Goal: Information Seeking & Learning: Learn about a topic

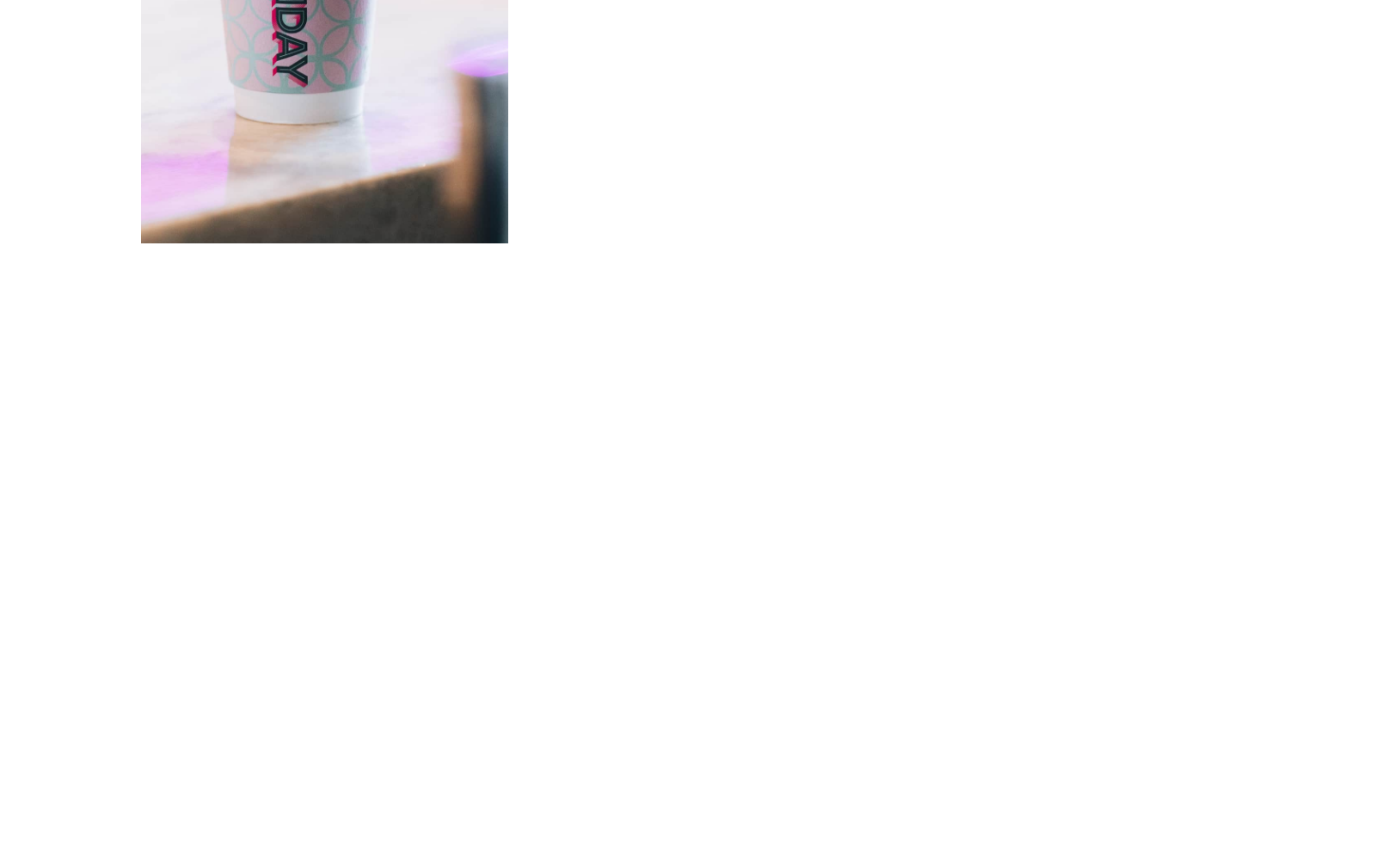
scroll to position [3917, 0]
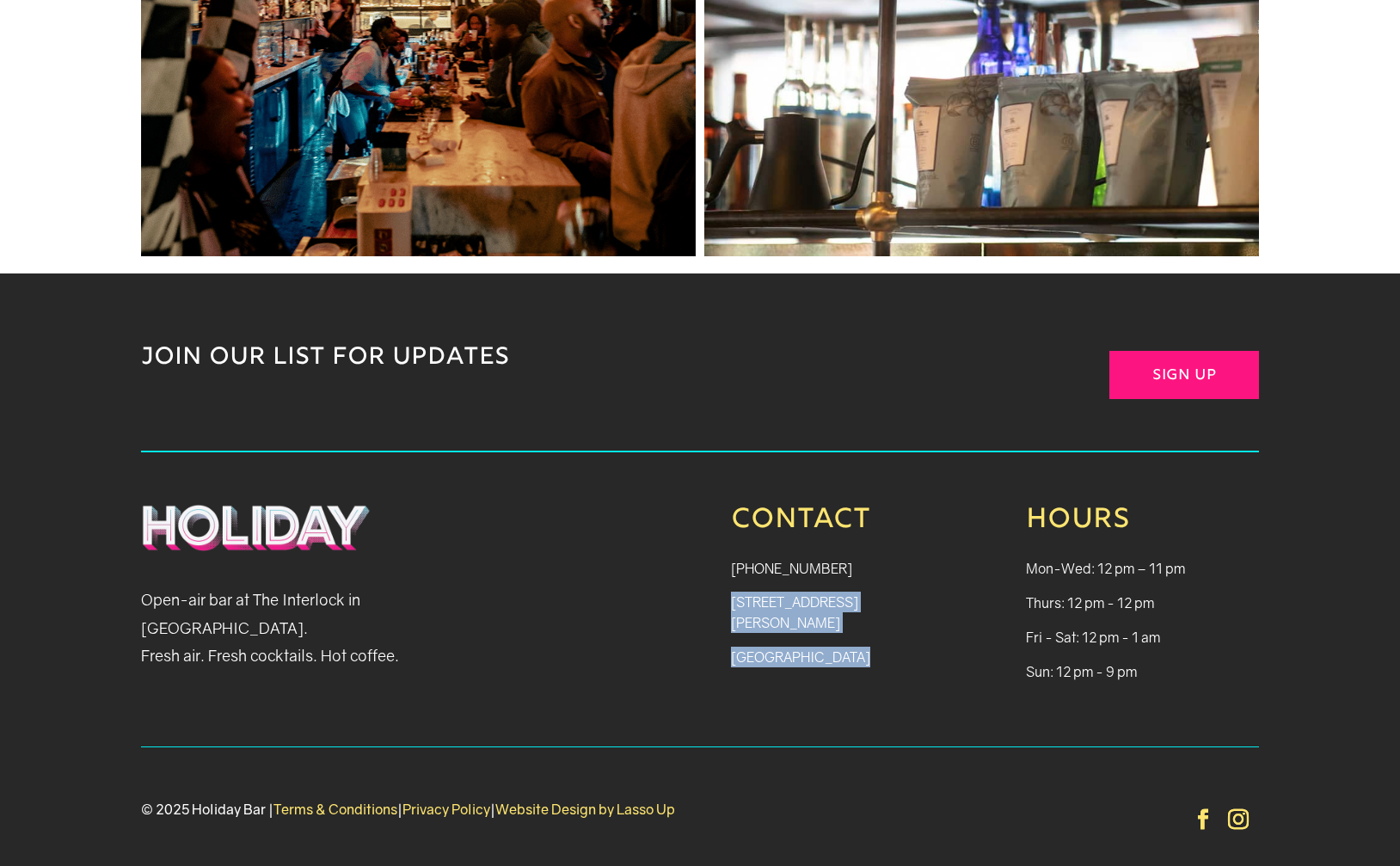
drag, startPoint x: 724, startPoint y: 567, endPoint x: 848, endPoint y: 605, distance: 129.7
click at [848, 605] on div "Open-air bar at The Interlock in West Midtown. Fresh air. Fresh cocktails. Hot …" at bounding box center [700, 599] width 1118 height 295
copy div "1115 Howell Mill Rd NW P150 Atlanta, GA 30318"
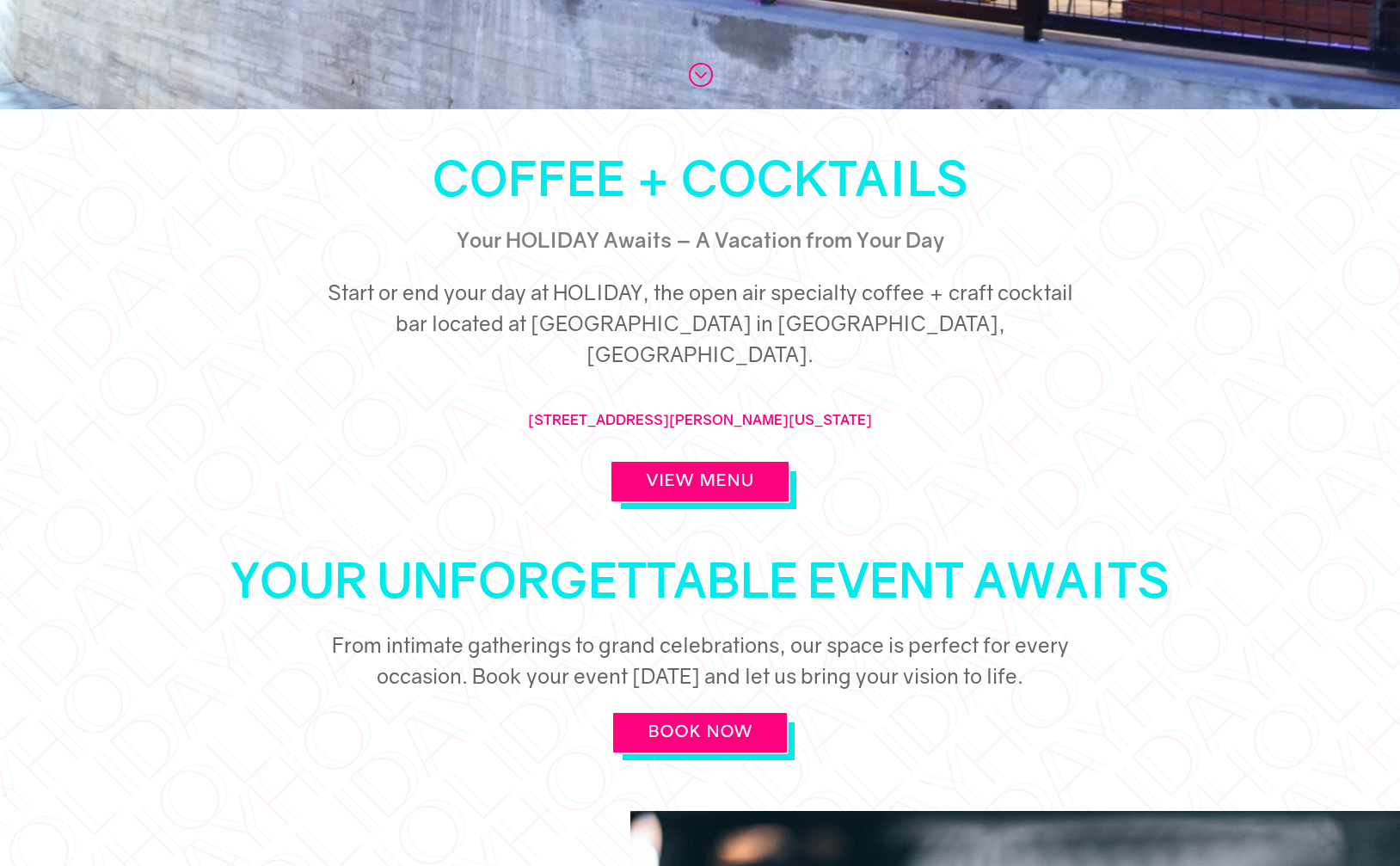
scroll to position [736, 0]
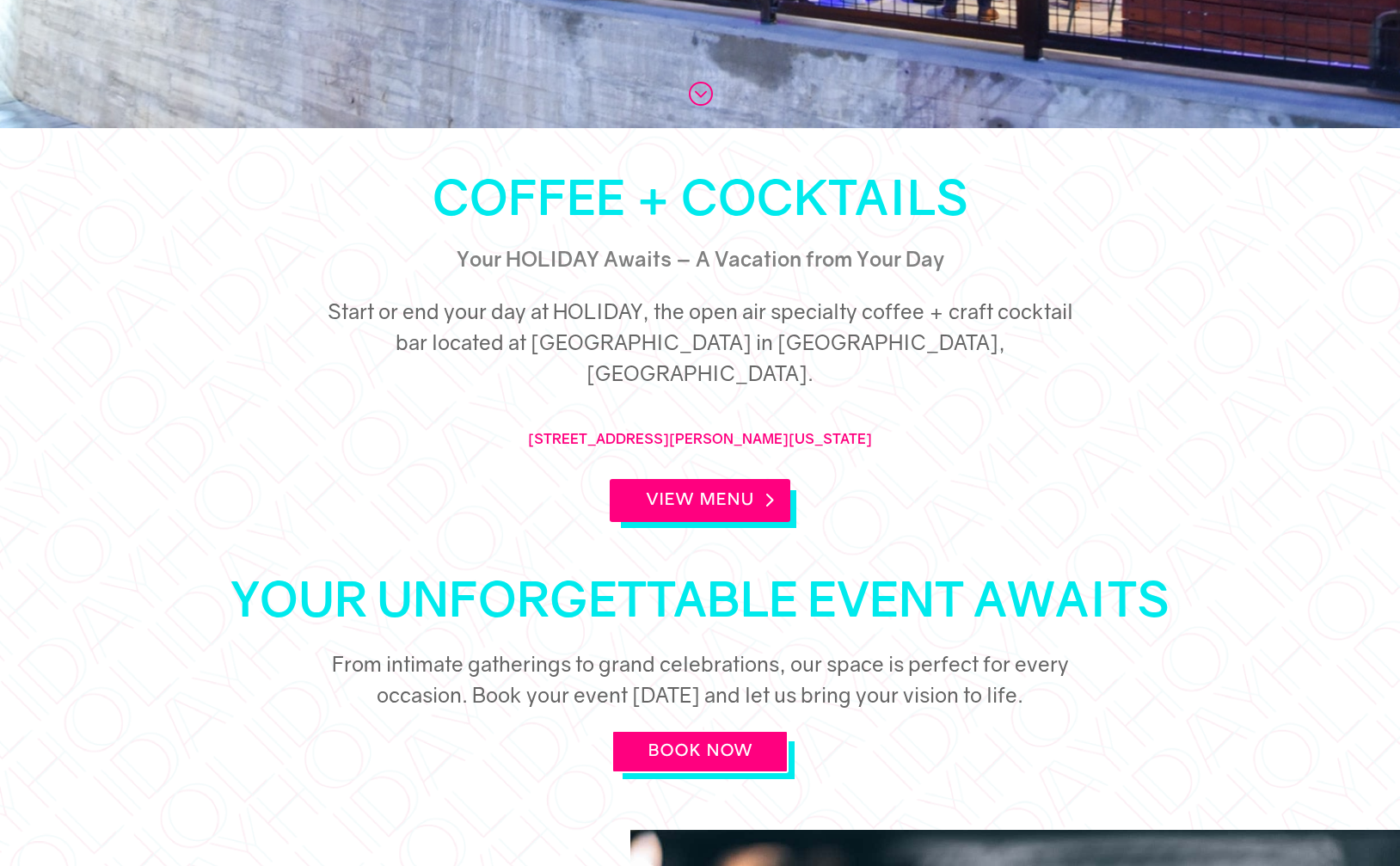
click at [728, 479] on link "View Menu" at bounding box center [700, 500] width 180 height 43
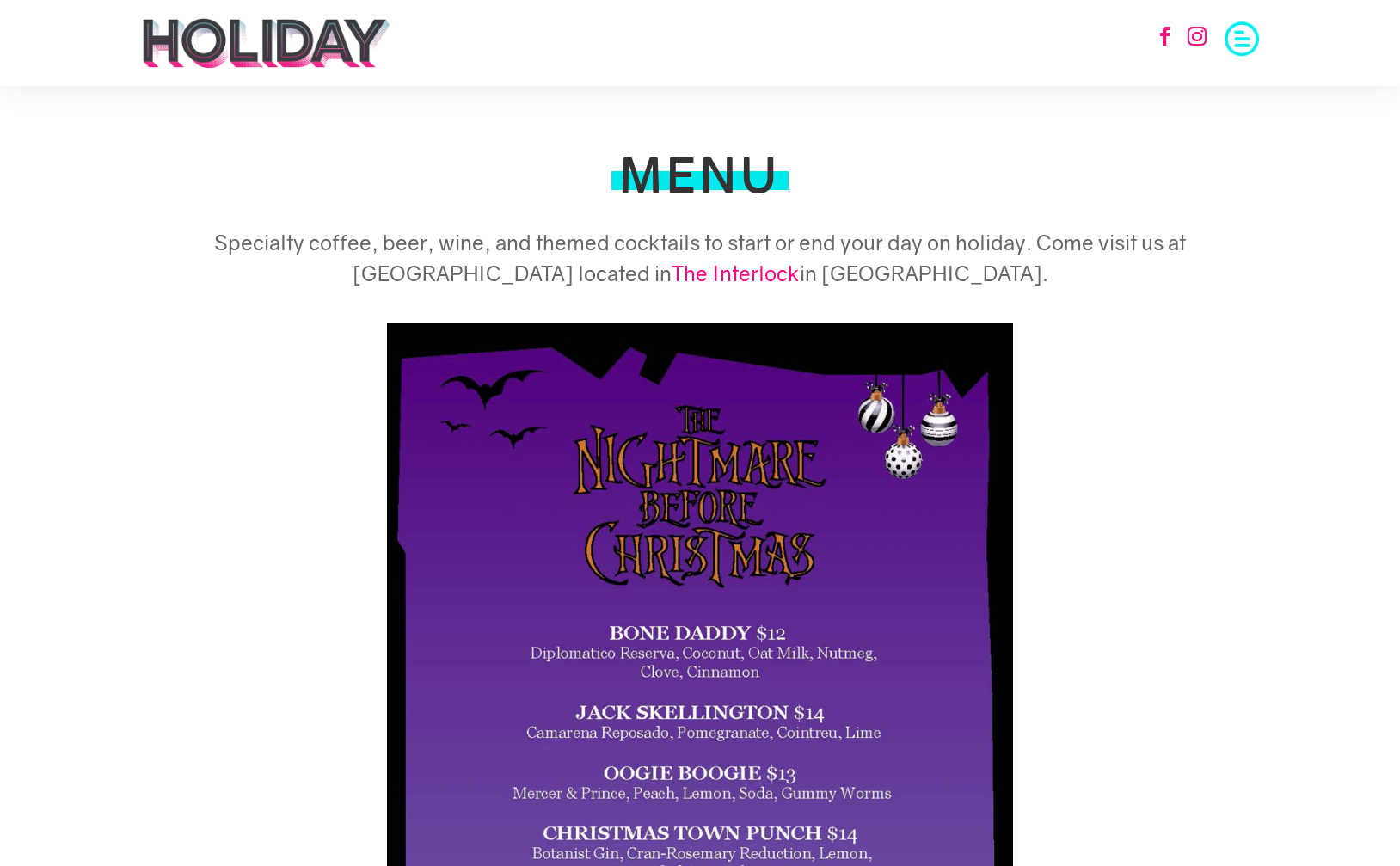
click at [1241, 35] on span at bounding box center [1241, 36] width 34 height 34
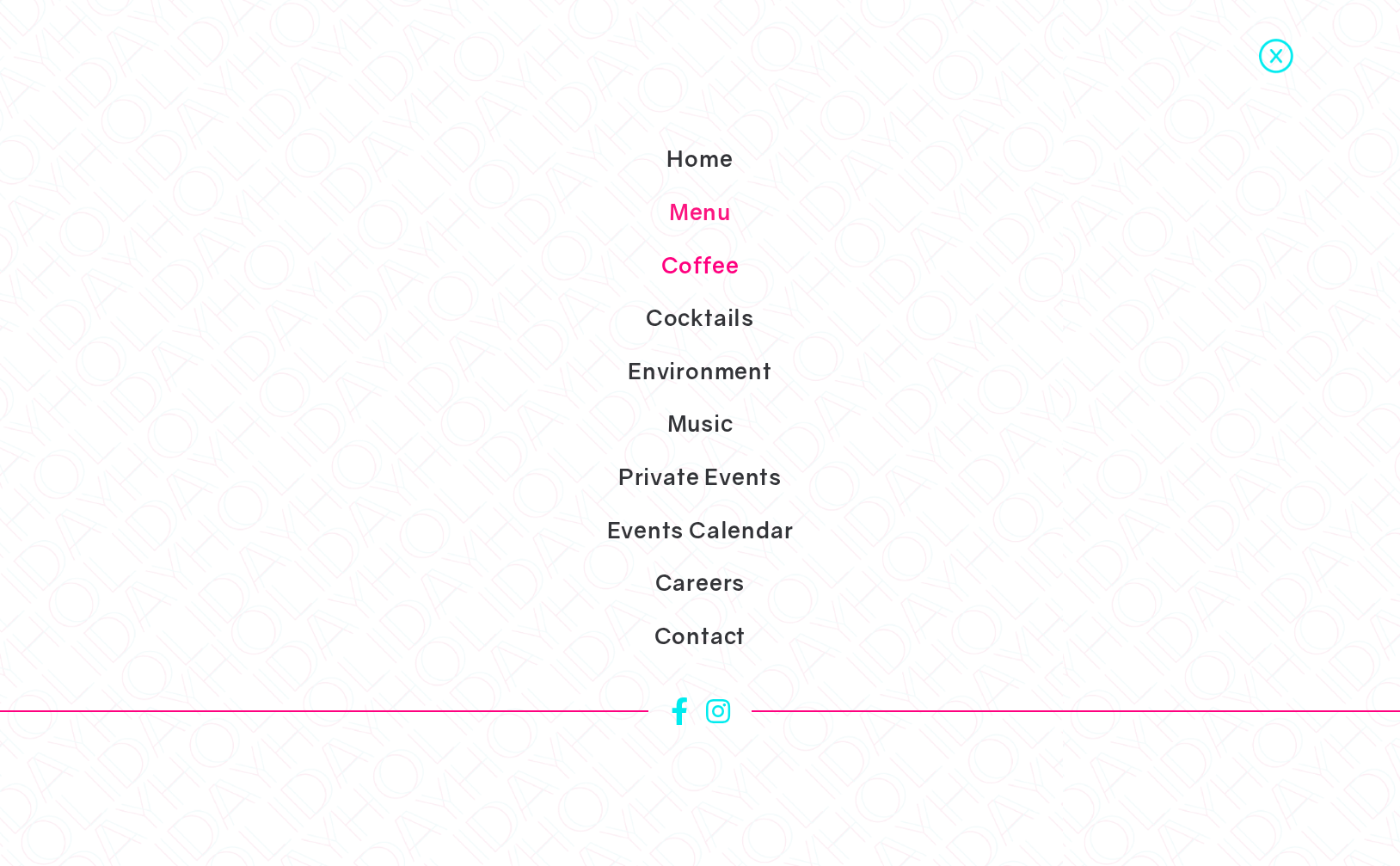
click at [739, 269] on link "Coffee" at bounding box center [700, 265] width 1400 height 53
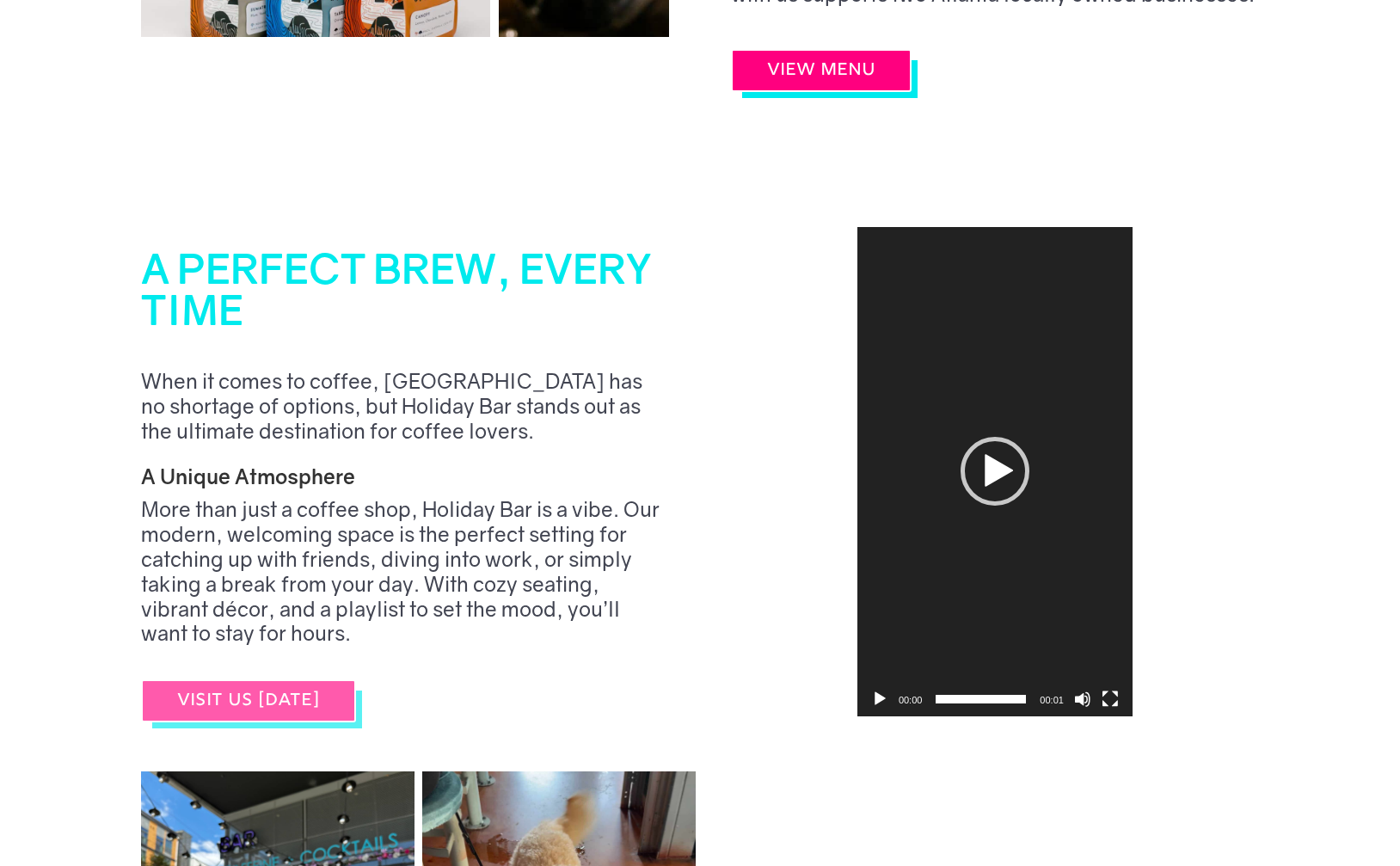
scroll to position [1376, 0]
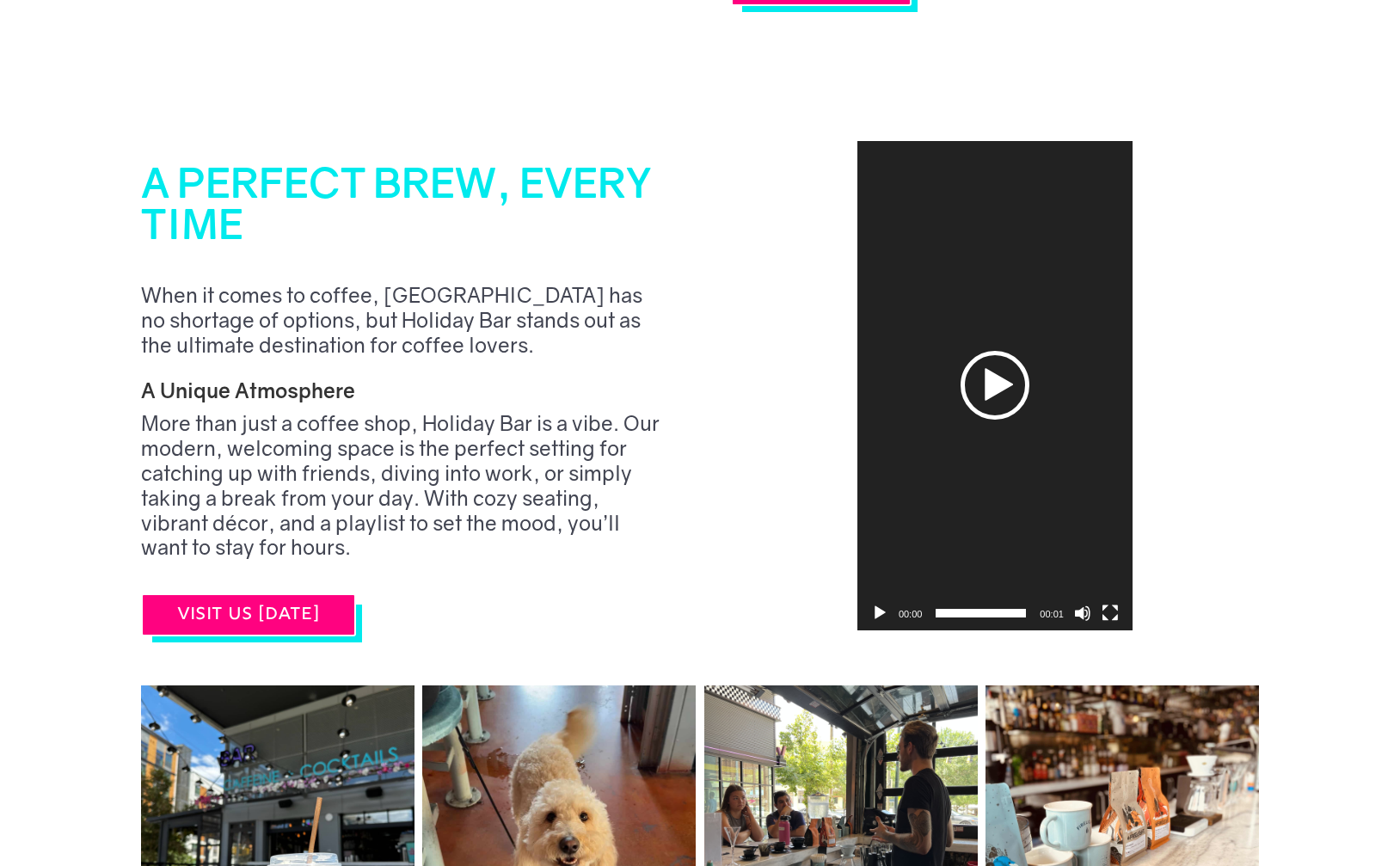
click at [1022, 386] on div "Play" at bounding box center [995, 386] width 69 height 69
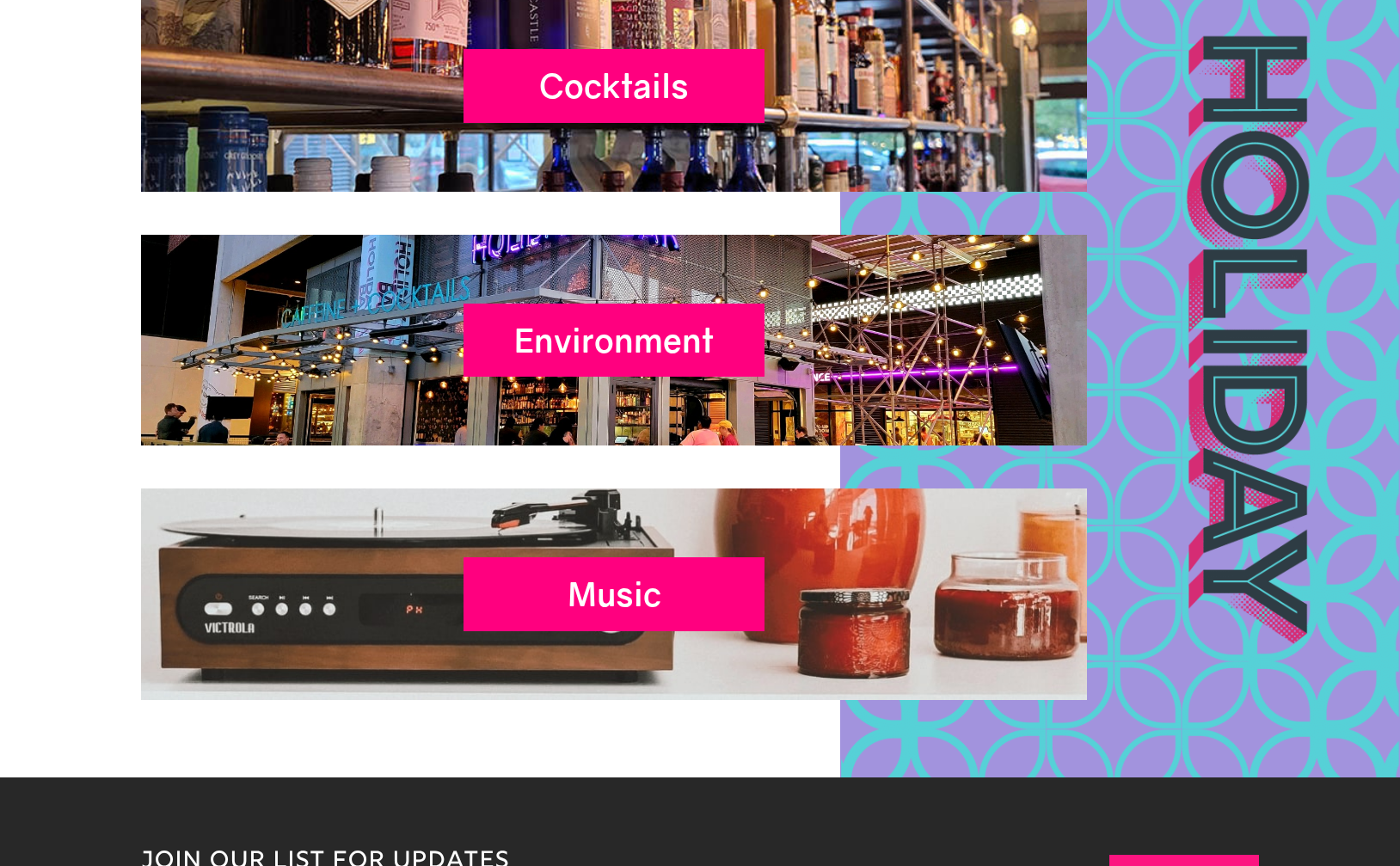
scroll to position [6965, 0]
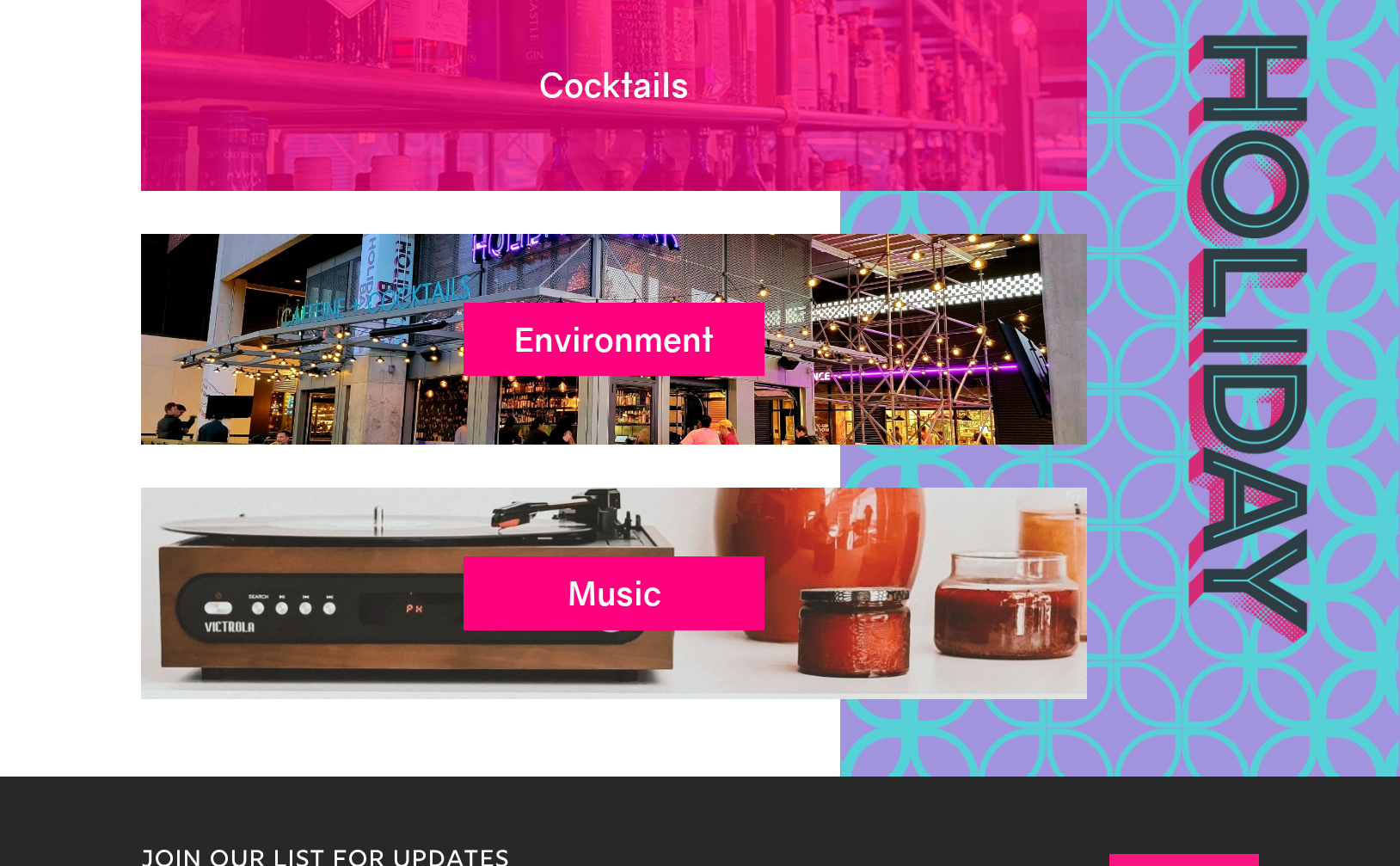
click at [726, 102] on h2 "Cocktails" at bounding box center [614, 89] width 301 height 48
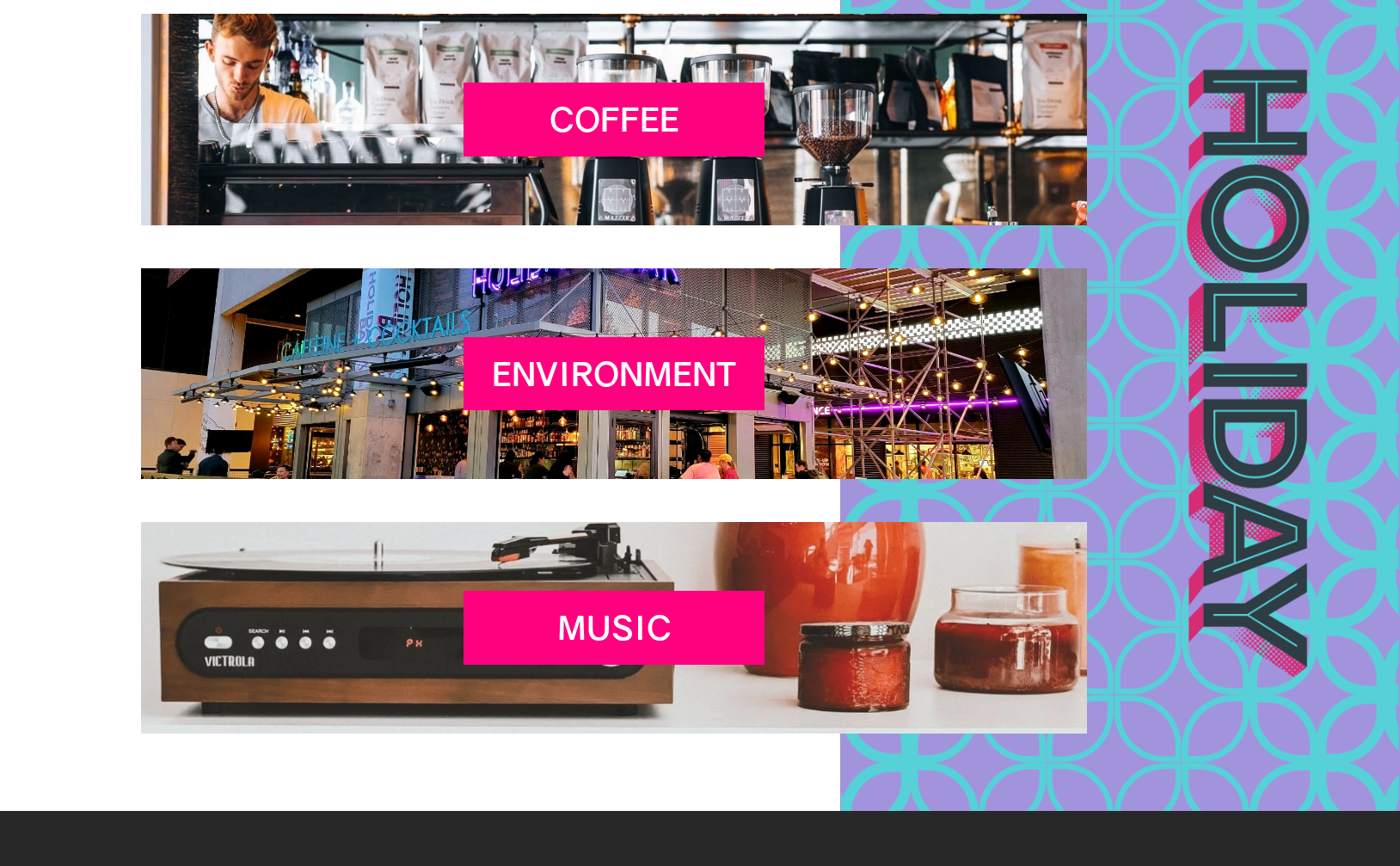
scroll to position [3010, 0]
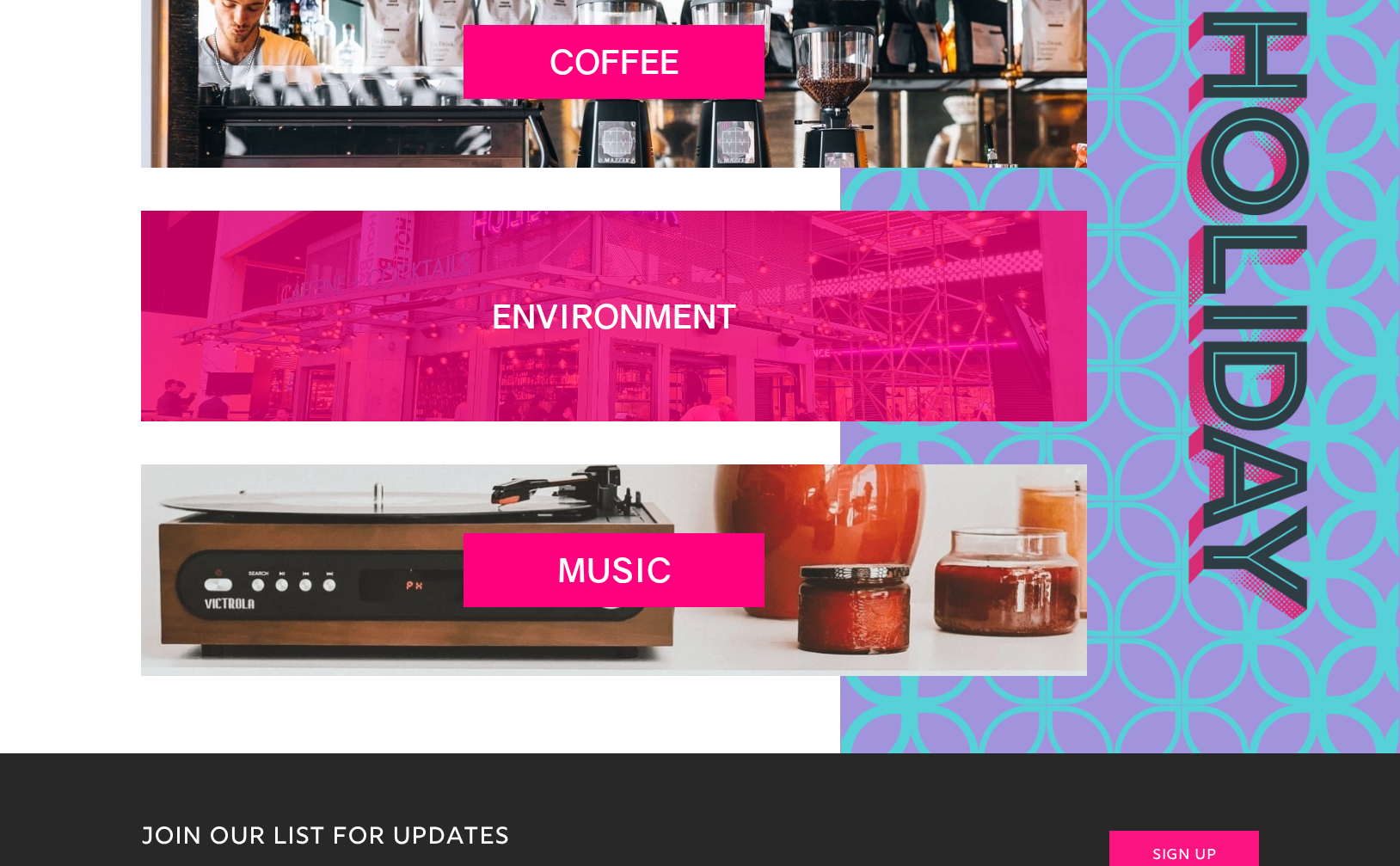
click at [698, 353] on div "Environment" at bounding box center [614, 317] width 301 height 74
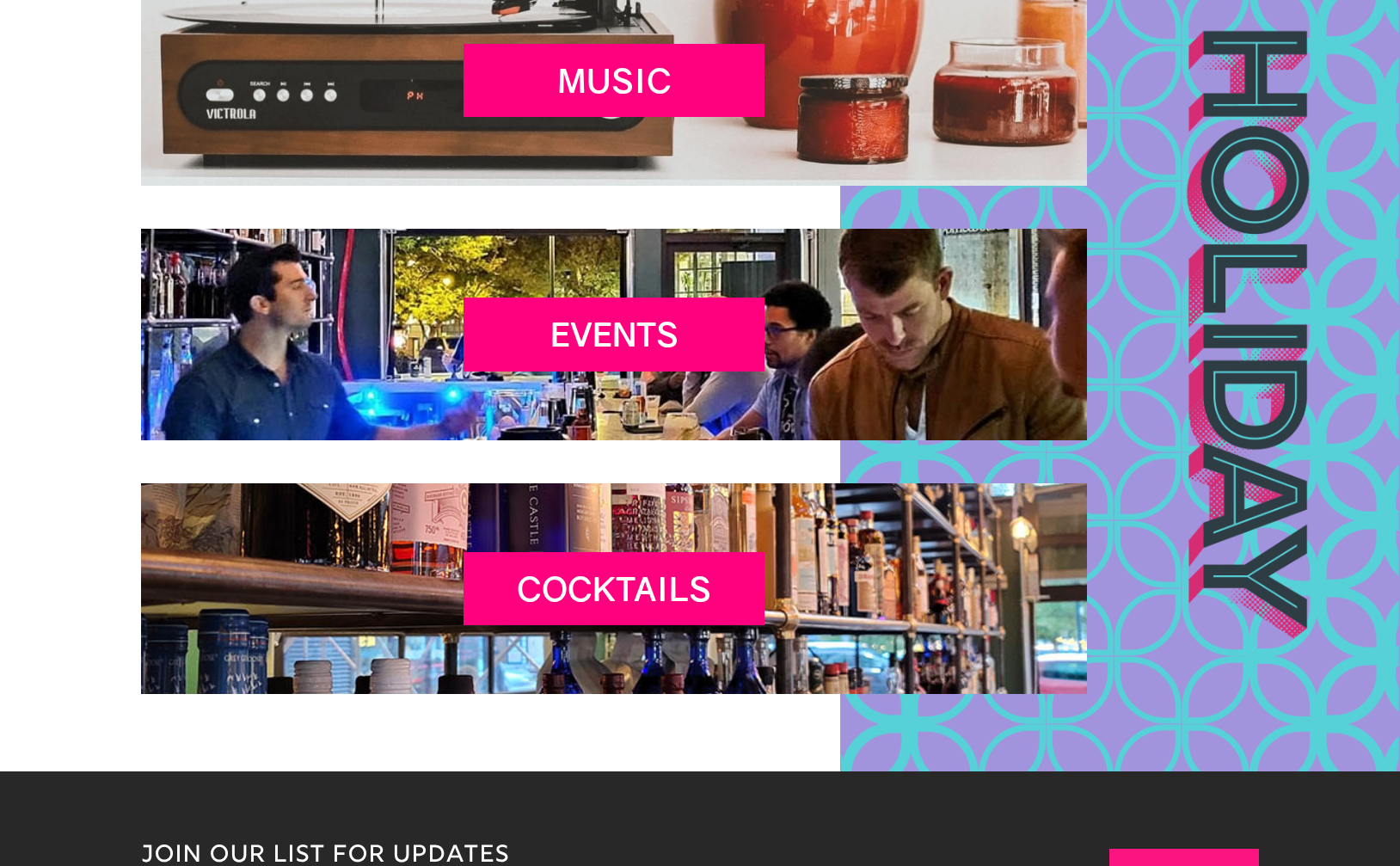
scroll to position [3697, 0]
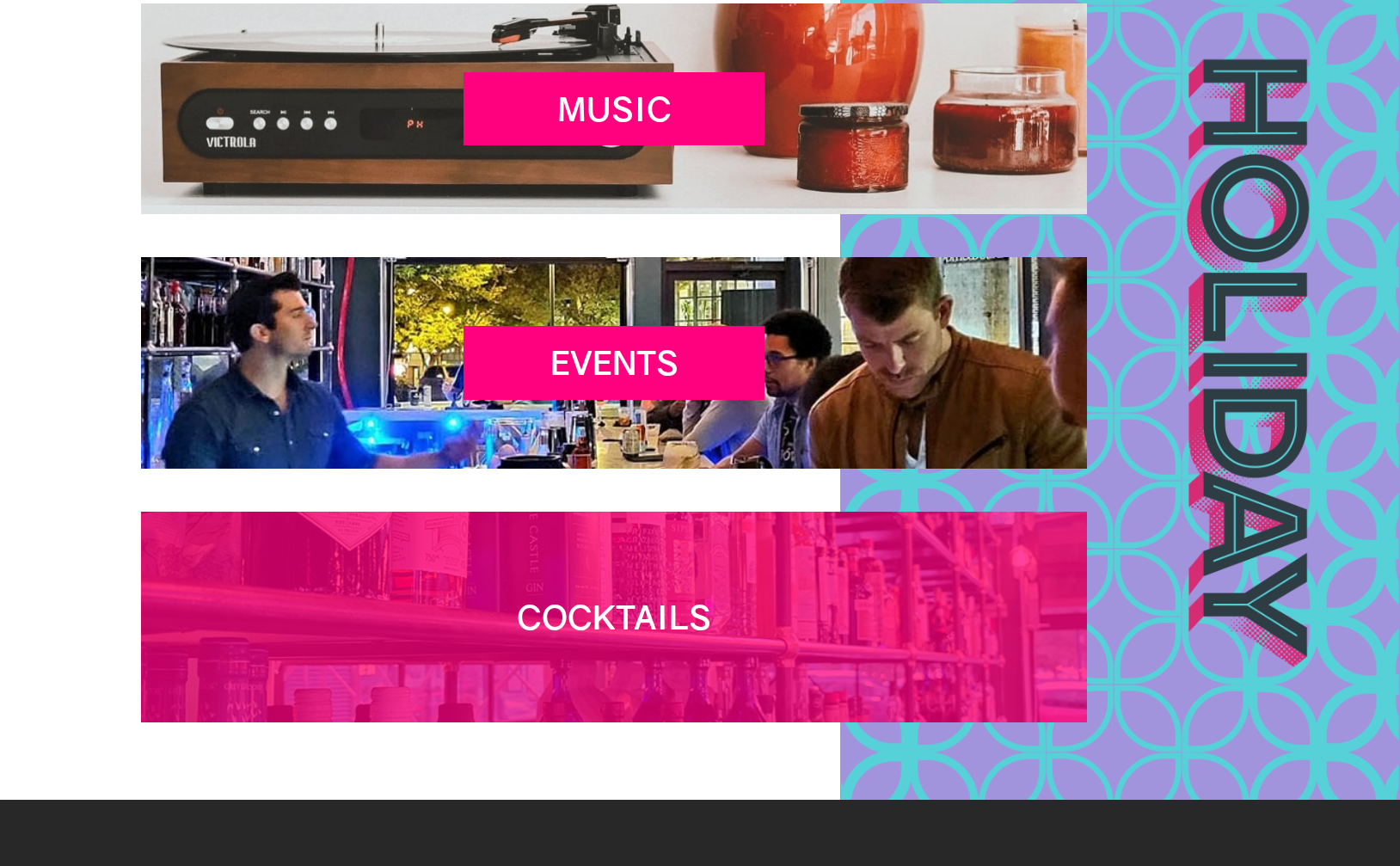
click at [765, 584] on div "Cocktails" at bounding box center [614, 618] width 301 height 74
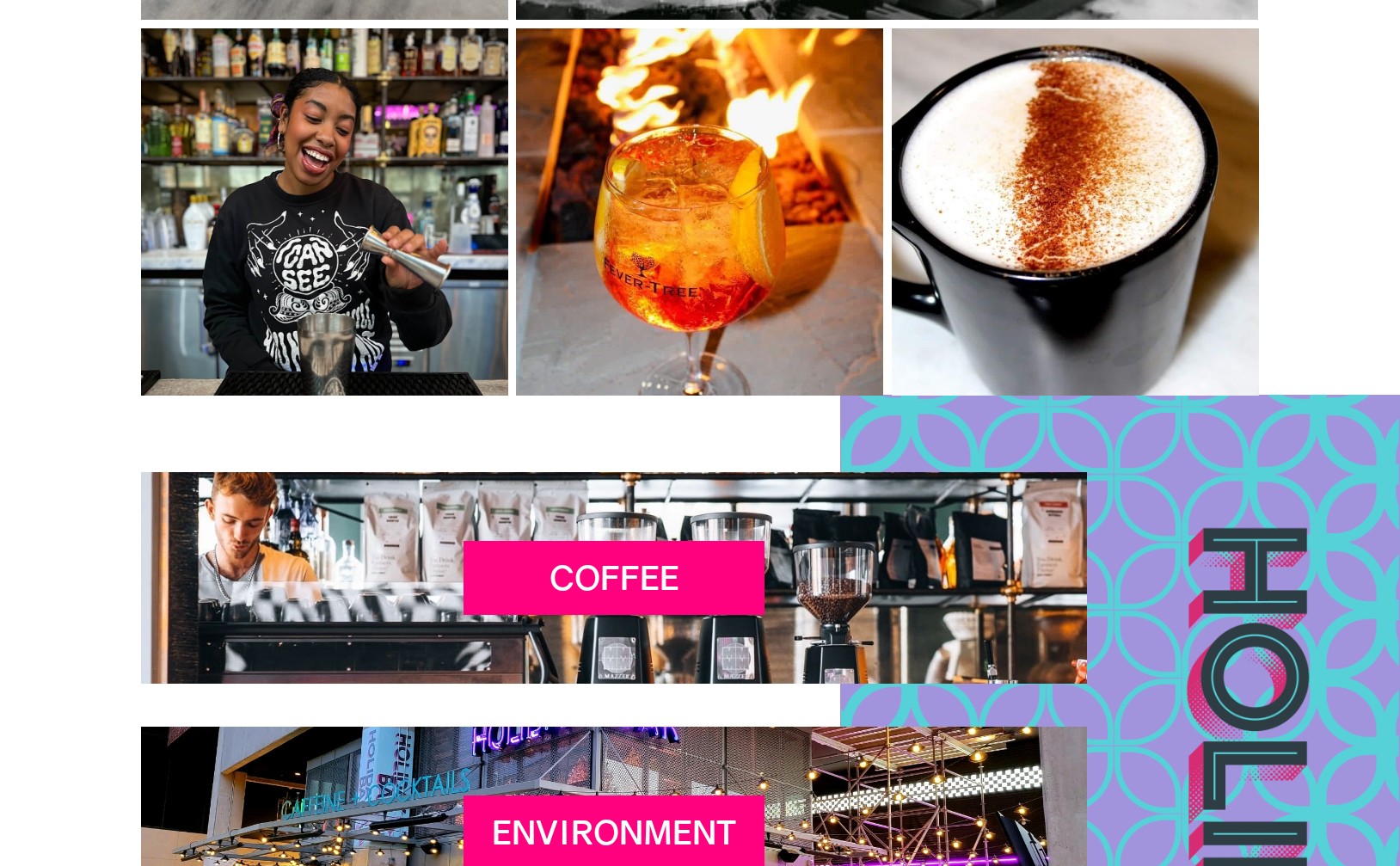
scroll to position [2838, 0]
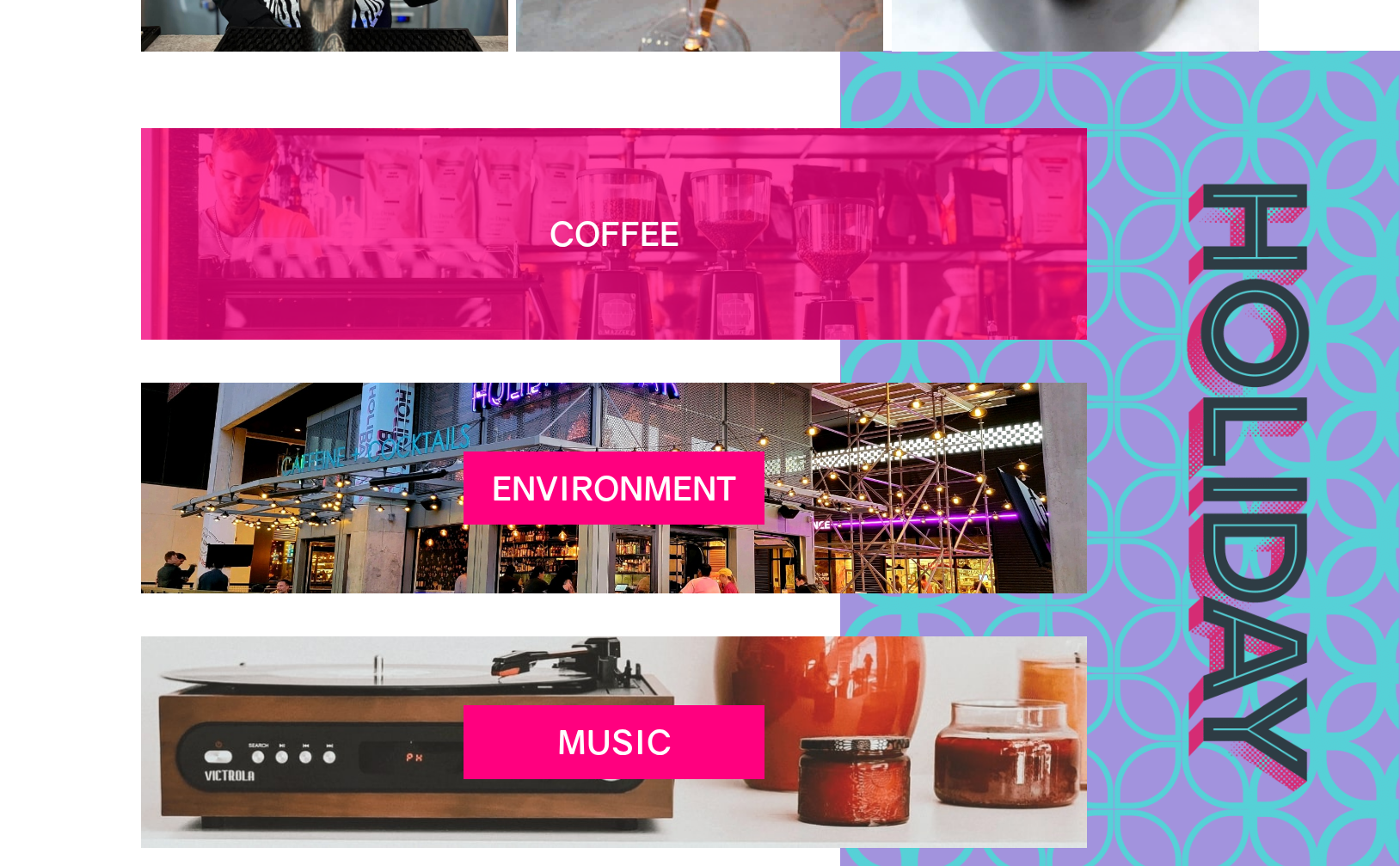
click at [765, 271] on div "Coffee" at bounding box center [614, 234] width 301 height 74
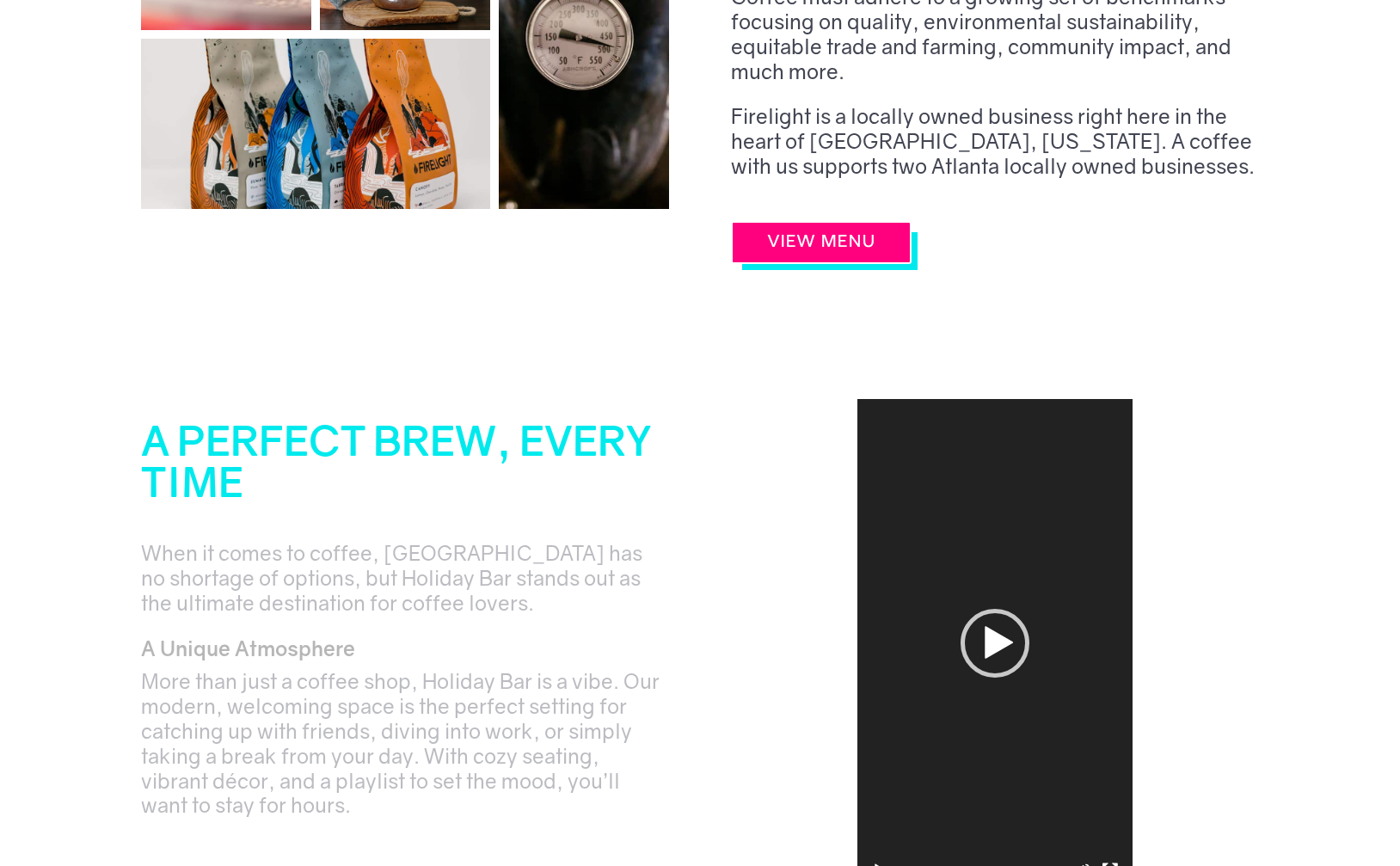
scroll to position [1031, 0]
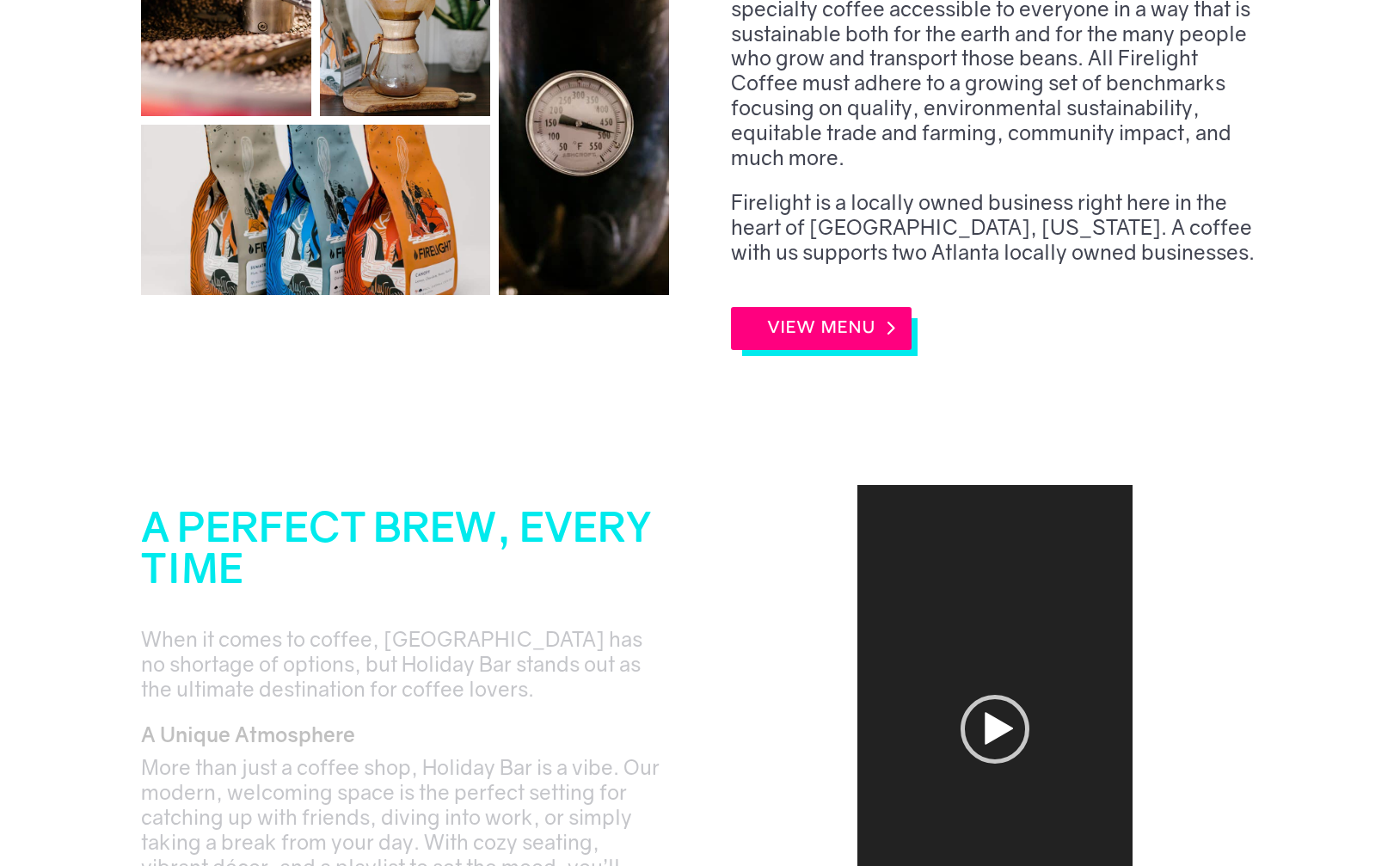
click at [888, 342] on link "VIEW MENU" at bounding box center [821, 328] width 180 height 43
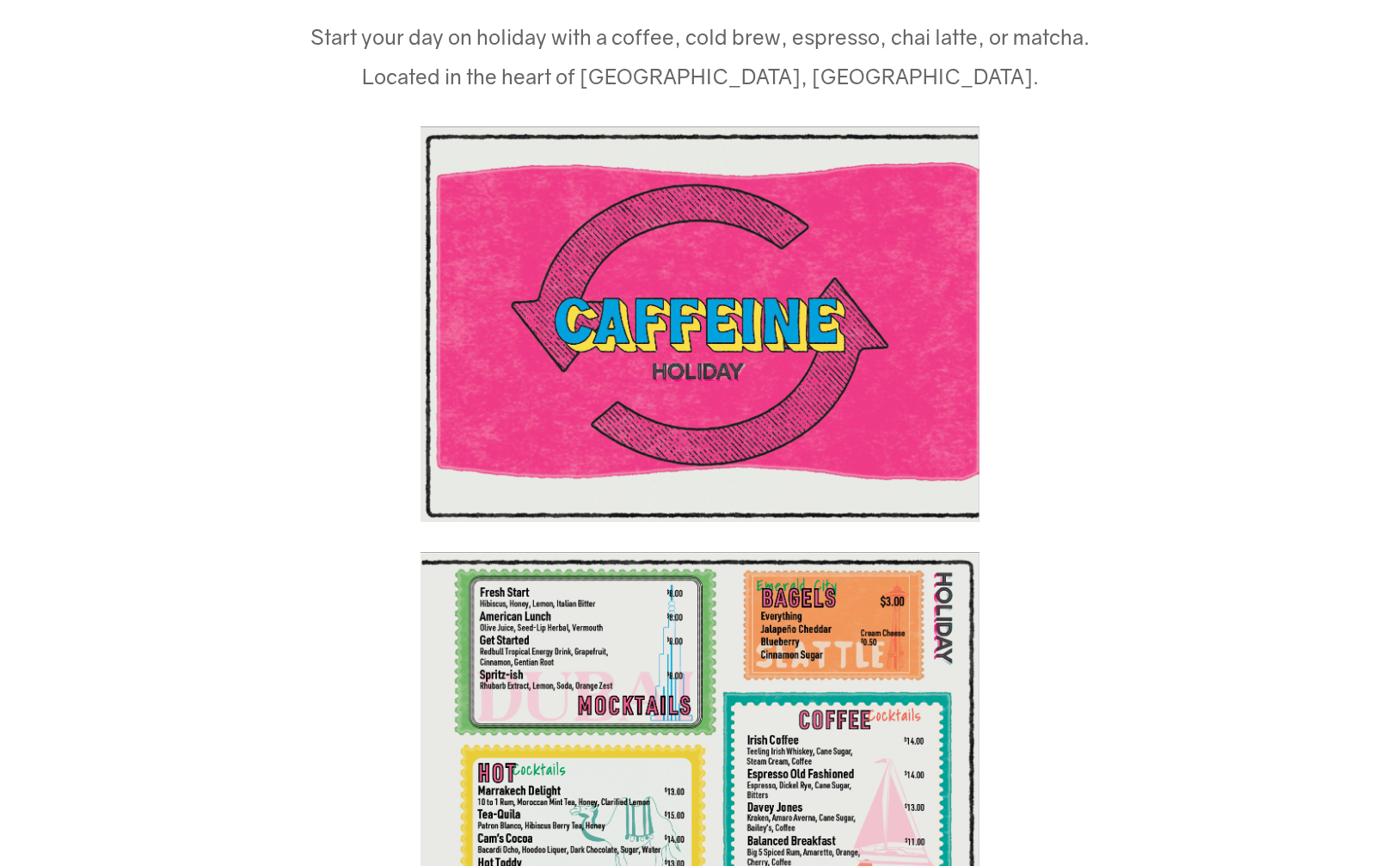
scroll to position [86, 0]
